Goal: Transaction & Acquisition: Purchase product/service

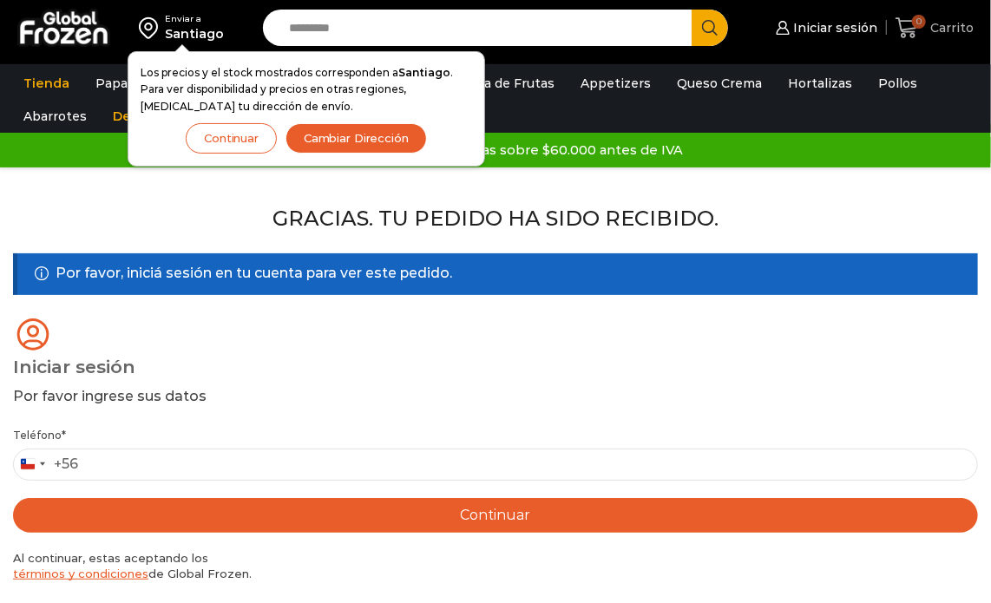
drag, startPoint x: 0, startPoint y: 0, endPoint x: 907, endPoint y: 25, distance: 907.3
click at [907, 25] on icon at bounding box center [907, 27] width 23 height 23
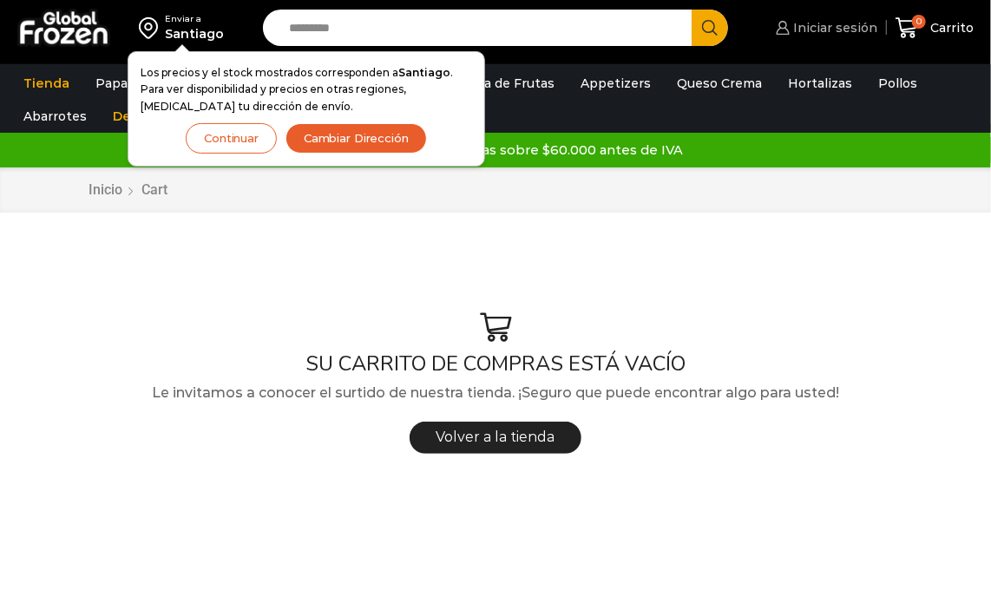
click at [854, 29] on span "Iniciar sesión" at bounding box center [834, 27] width 89 height 17
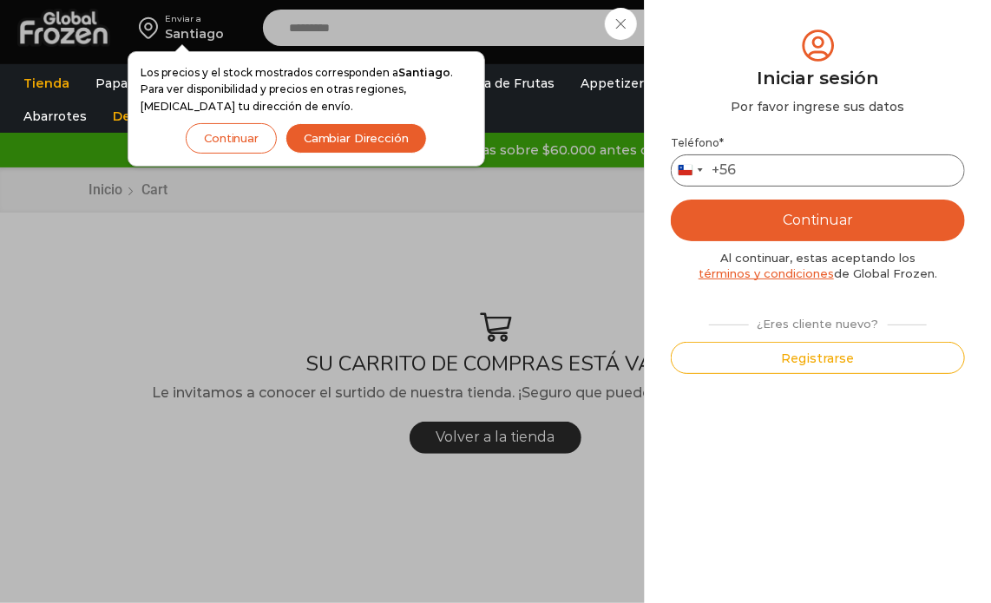
click at [868, 161] on input "Teléfono *" at bounding box center [818, 170] width 294 height 32
type input "*********"
click at [861, 214] on button "Continuar" at bounding box center [818, 221] width 294 height 42
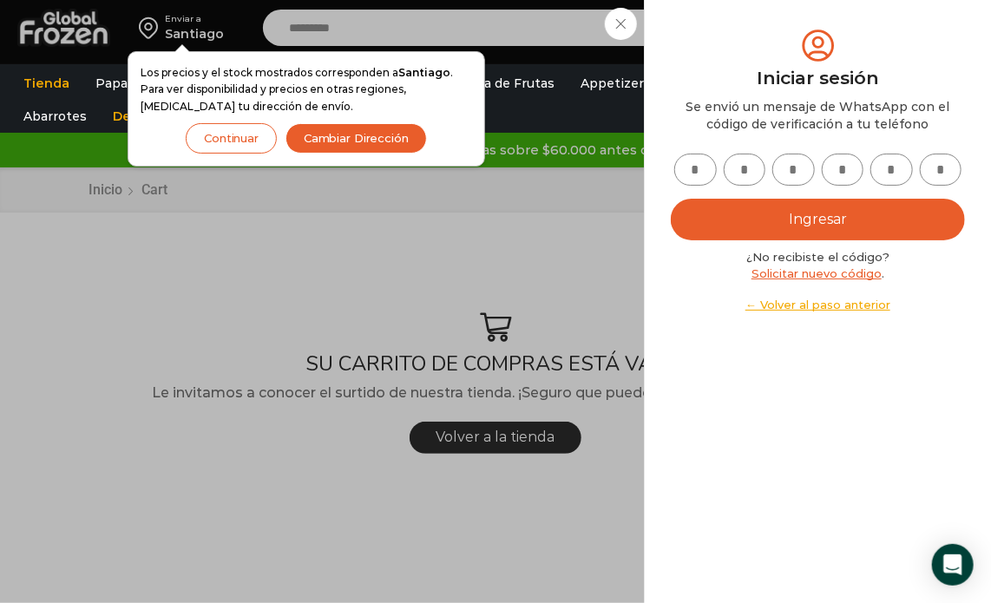
click at [701, 179] on input "text" at bounding box center [695, 170] width 43 height 32
type input "*"
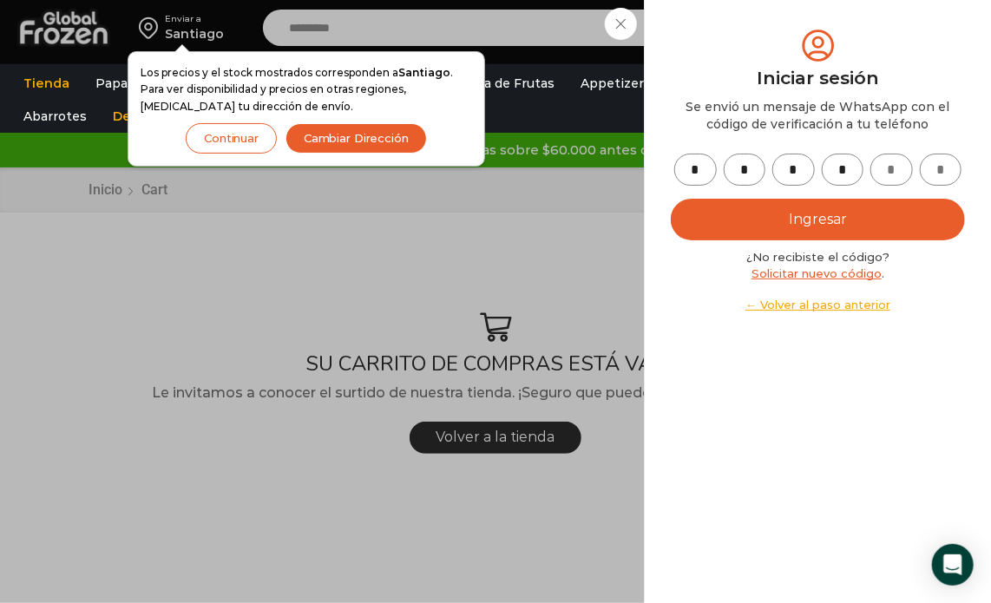
type input "*"
click at [798, 214] on button "Ingresar" at bounding box center [818, 220] width 294 height 42
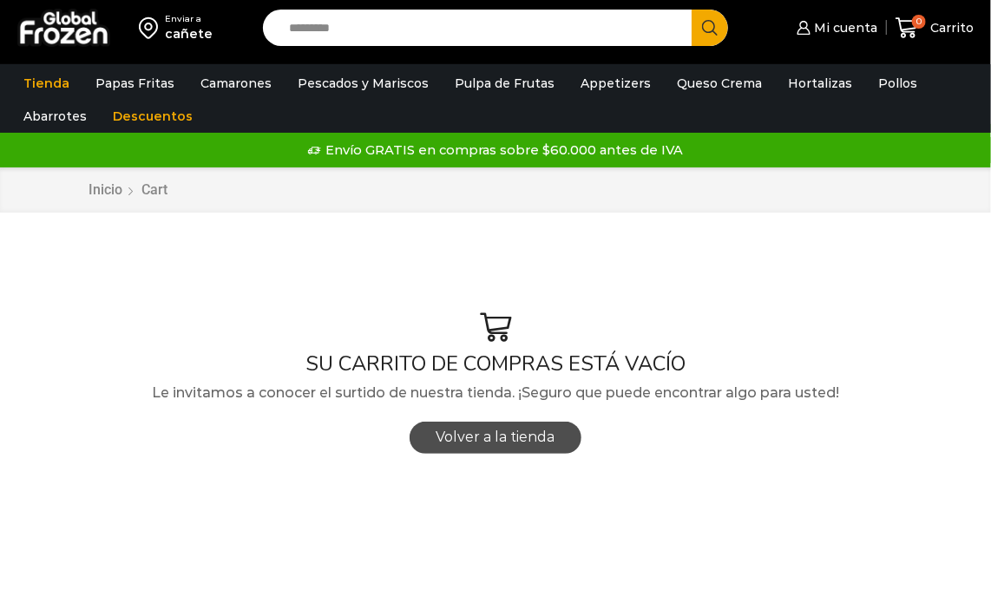
click at [486, 440] on span "Volver a la tienda" at bounding box center [496, 437] width 119 height 16
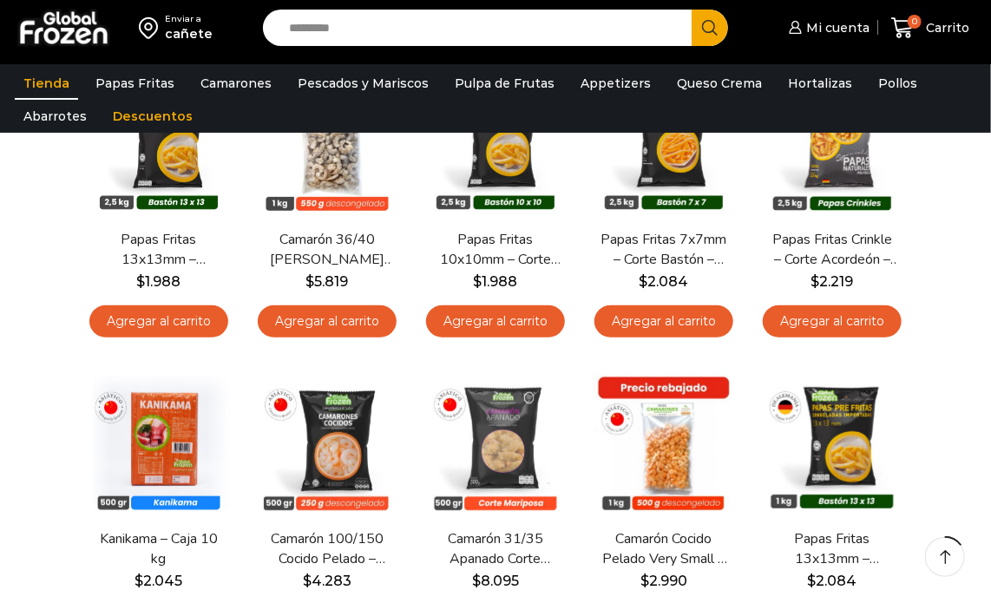
scroll to position [238, 0]
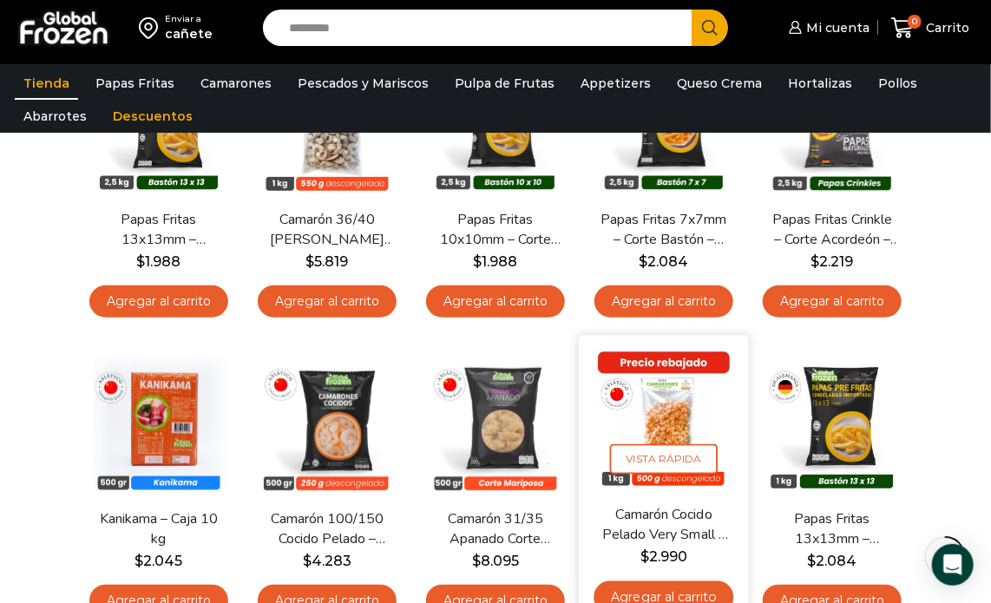
click at [662, 403] on img at bounding box center [663, 420] width 143 height 143
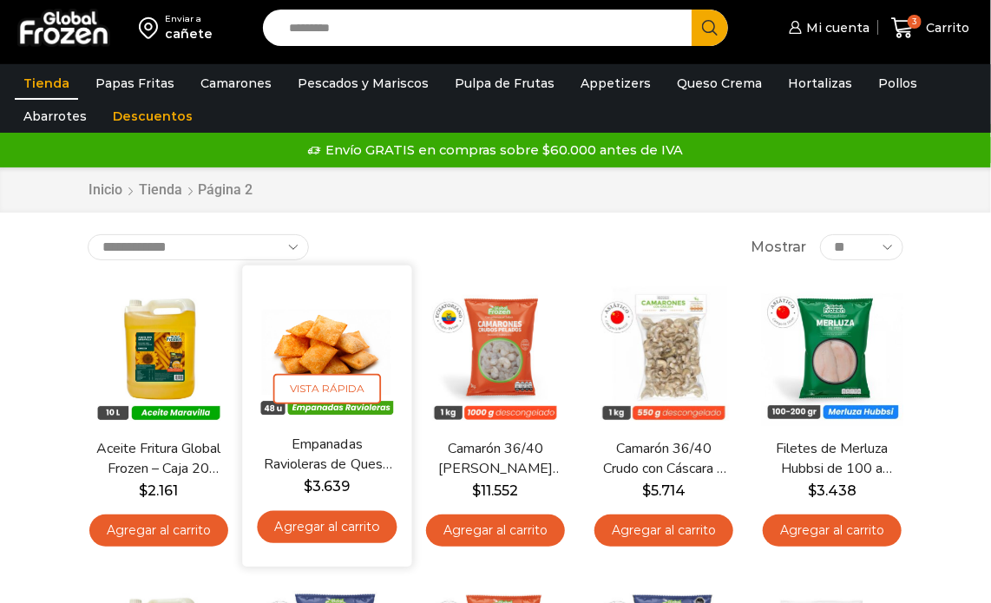
click at [320, 341] on img at bounding box center [326, 350] width 143 height 143
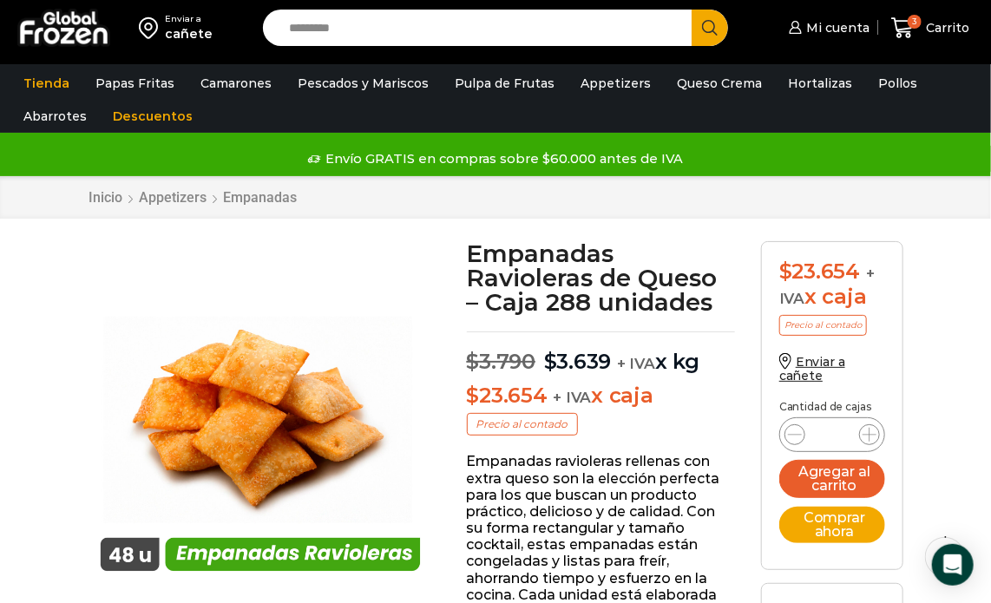
scroll to position [57, 0]
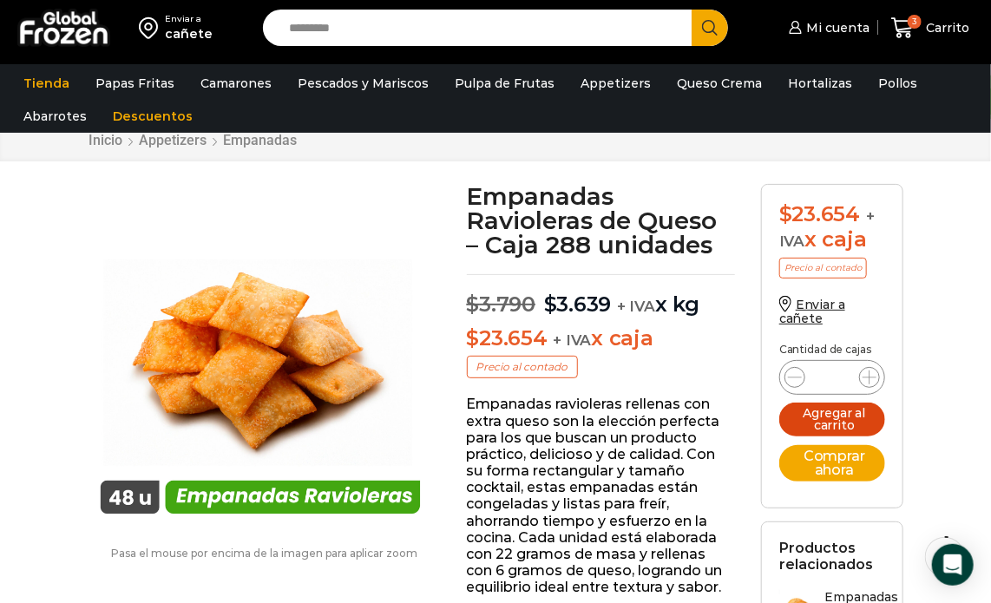
click at [837, 416] on button "Agregar al carrito" at bounding box center [832, 420] width 106 height 34
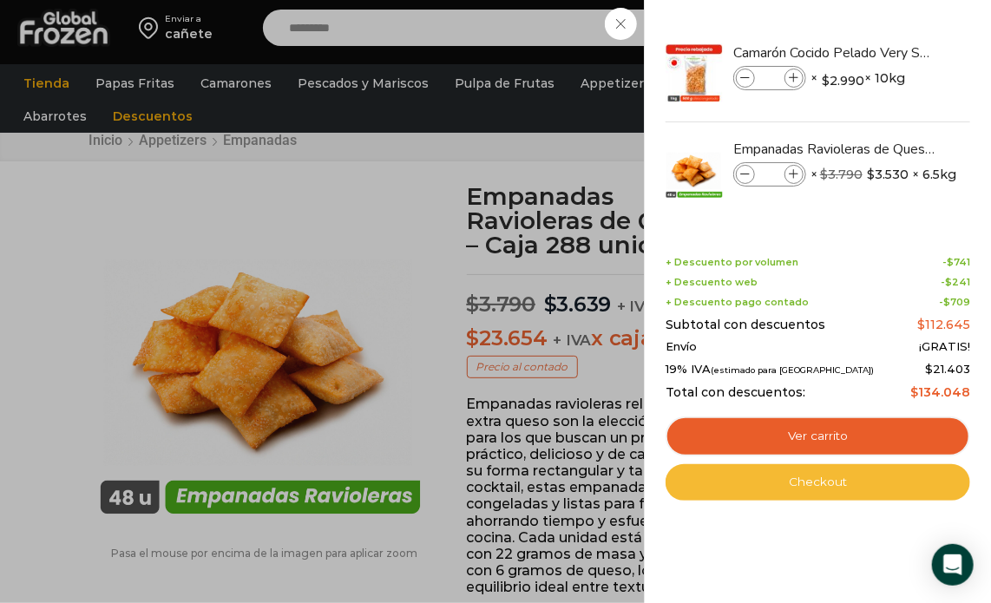
click at [807, 476] on link "Checkout" at bounding box center [818, 482] width 305 height 36
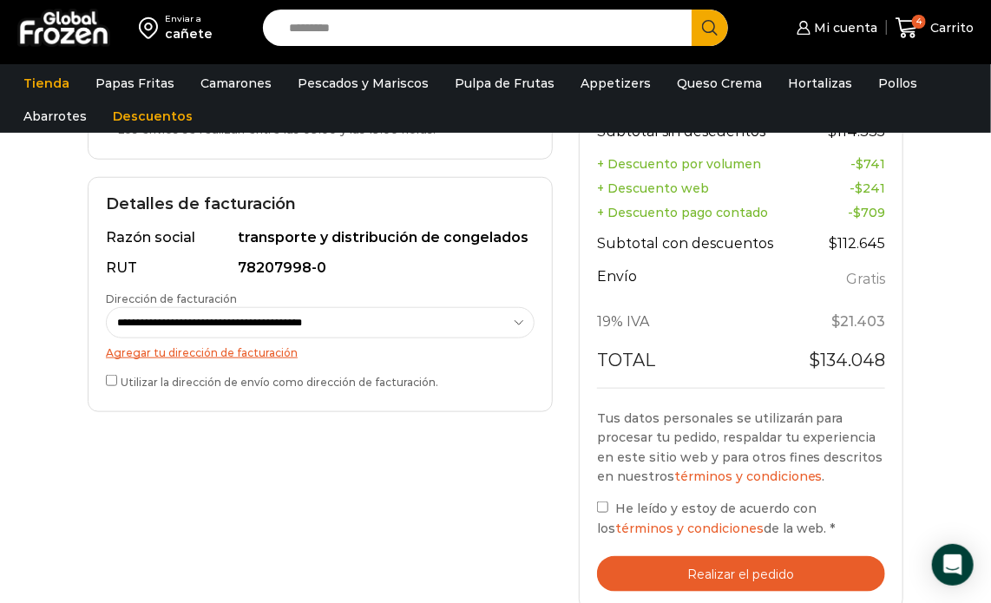
scroll to position [472, 0]
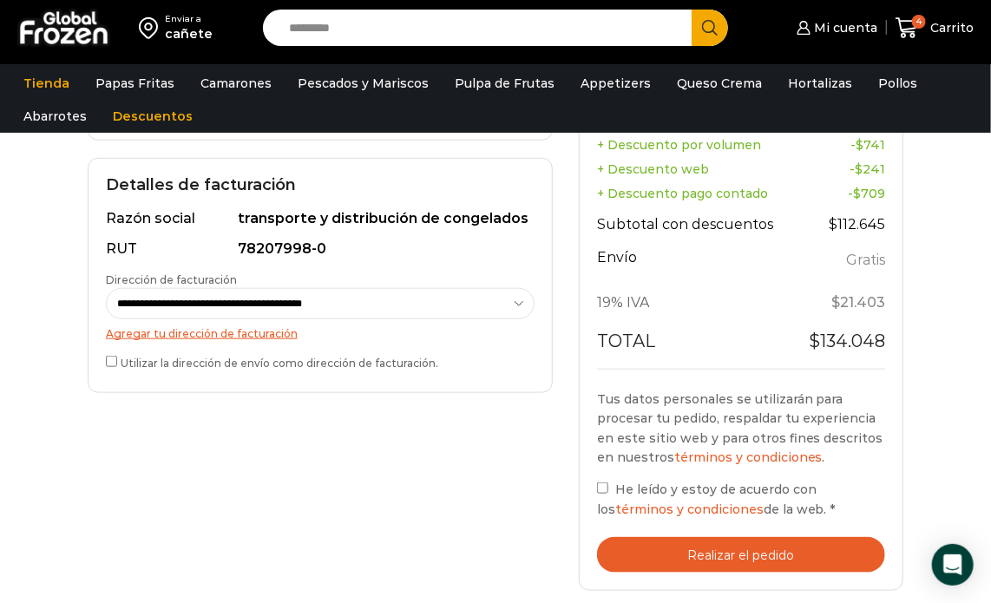
drag, startPoint x: 995, startPoint y: 156, endPoint x: 982, endPoint y: 343, distance: 187.0
click at [982, 343] on html "WordPress WooCommerce Themes Enviar a cañete Search input Search Mi cuenta Mi p…" at bounding box center [495, 291] width 991 height 1526
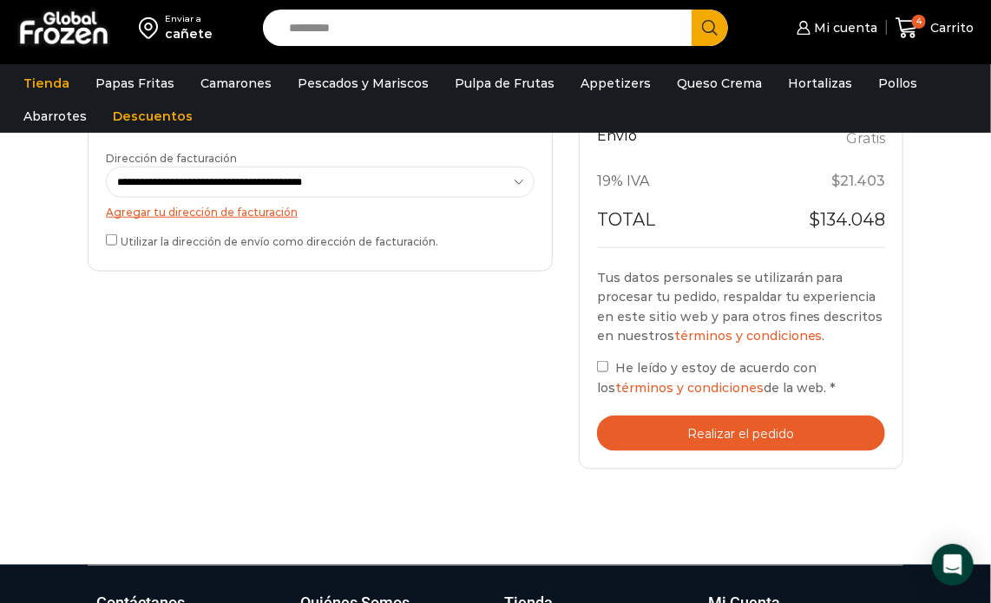
scroll to position [597, 0]
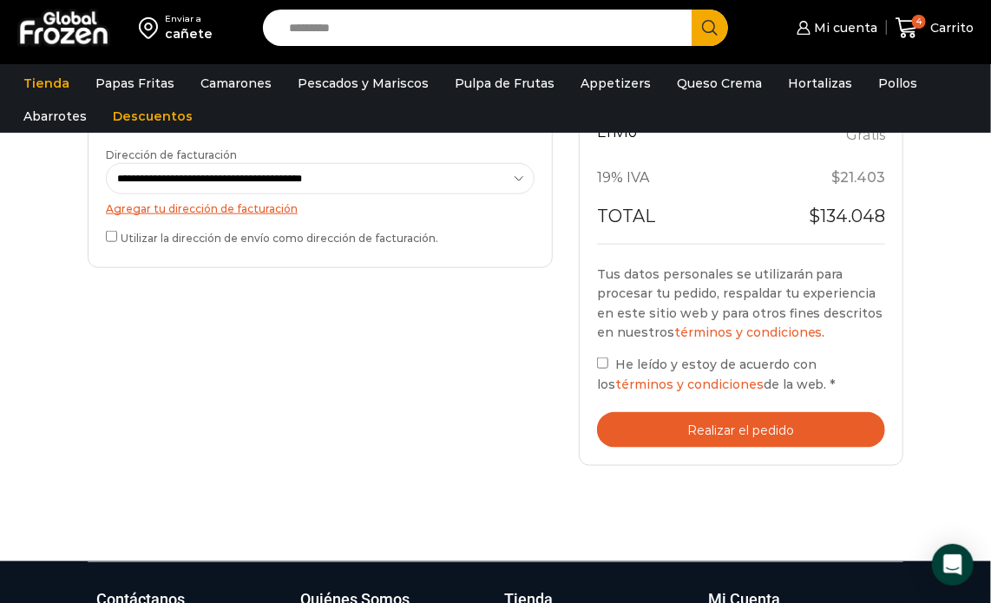
click at [756, 428] on button "Realizar el pedido" at bounding box center [741, 430] width 288 height 36
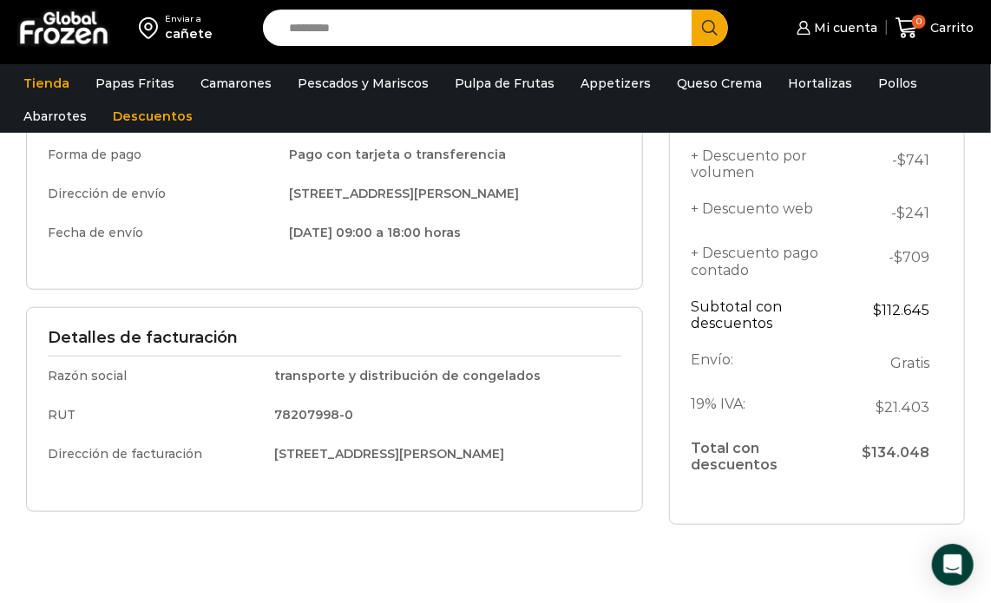
scroll to position [391, 0]
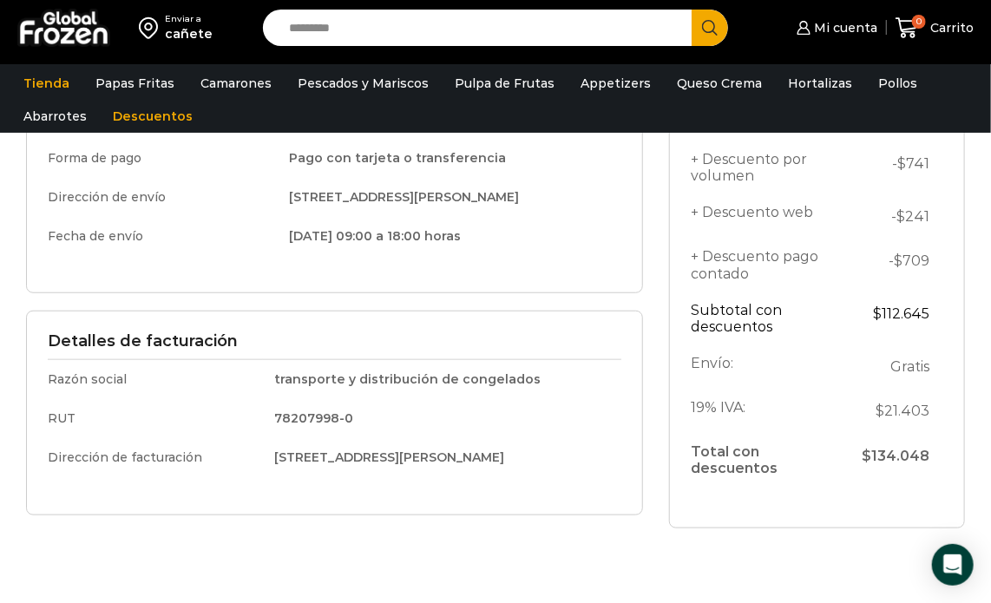
drag, startPoint x: 999, startPoint y: 164, endPoint x: 984, endPoint y: 336, distance: 172.5
click at [984, 336] on html "WordPress WooCommerce Themes Enviar a [GEOGRAPHIC_DATA] Search input Search Mi …" at bounding box center [495, 300] width 991 height 1382
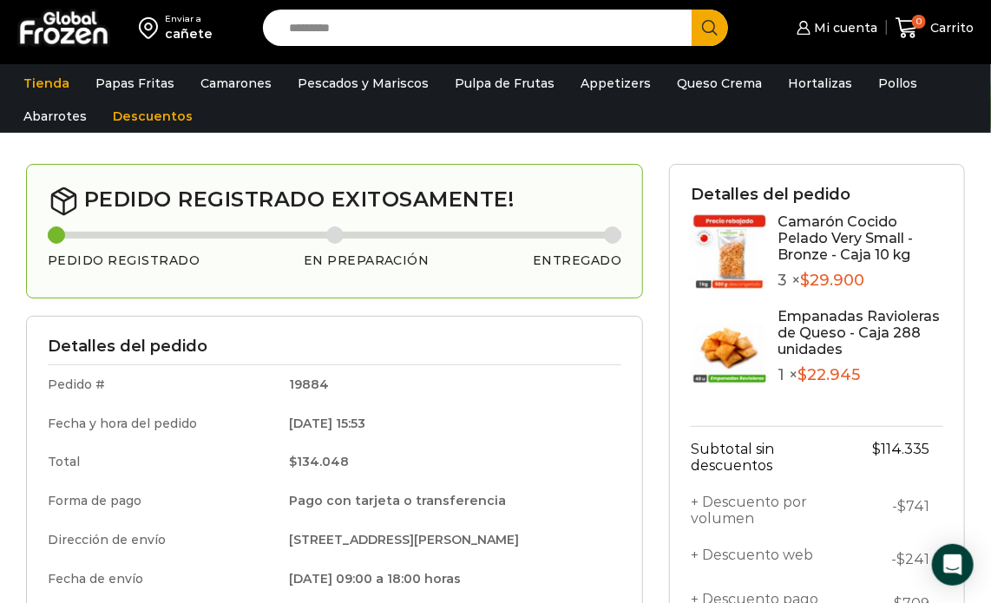
scroll to position [68, 0]
